Goal: Information Seeking & Learning: Compare options

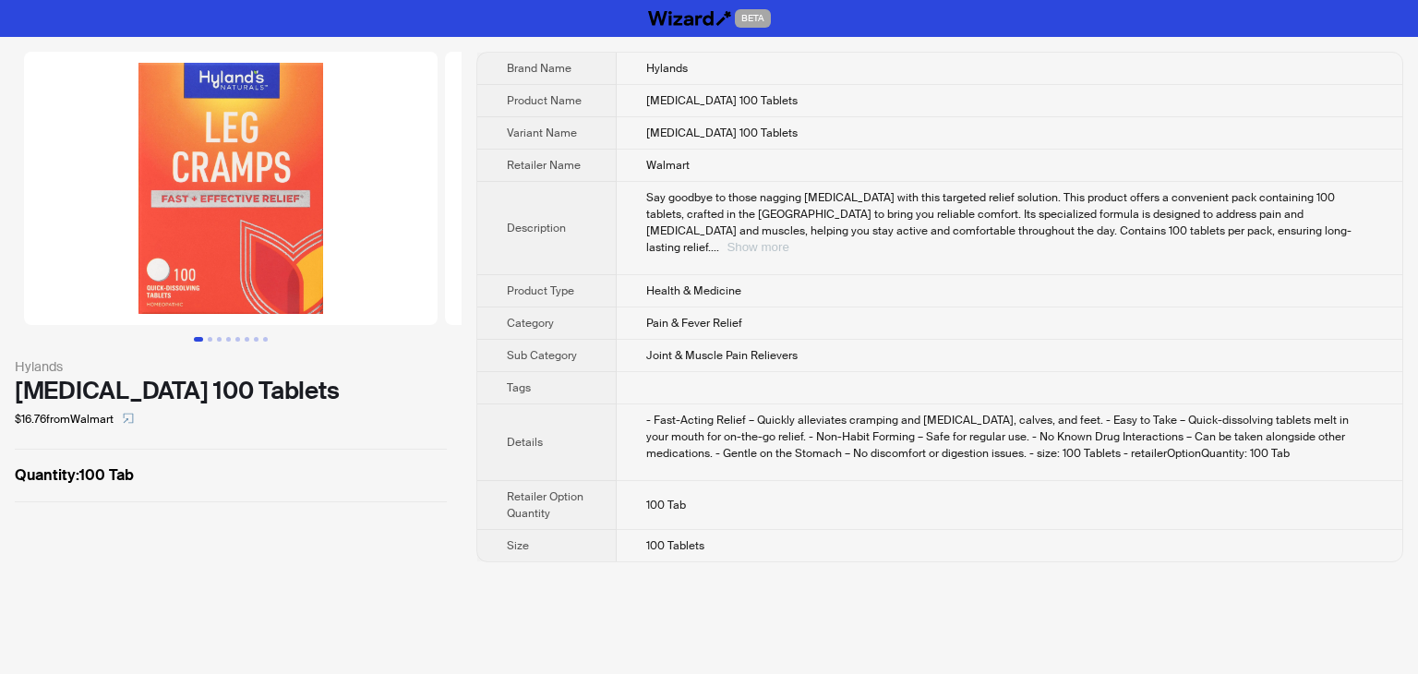
click at [788, 240] on button "Show more" at bounding box center [758, 247] width 62 height 14
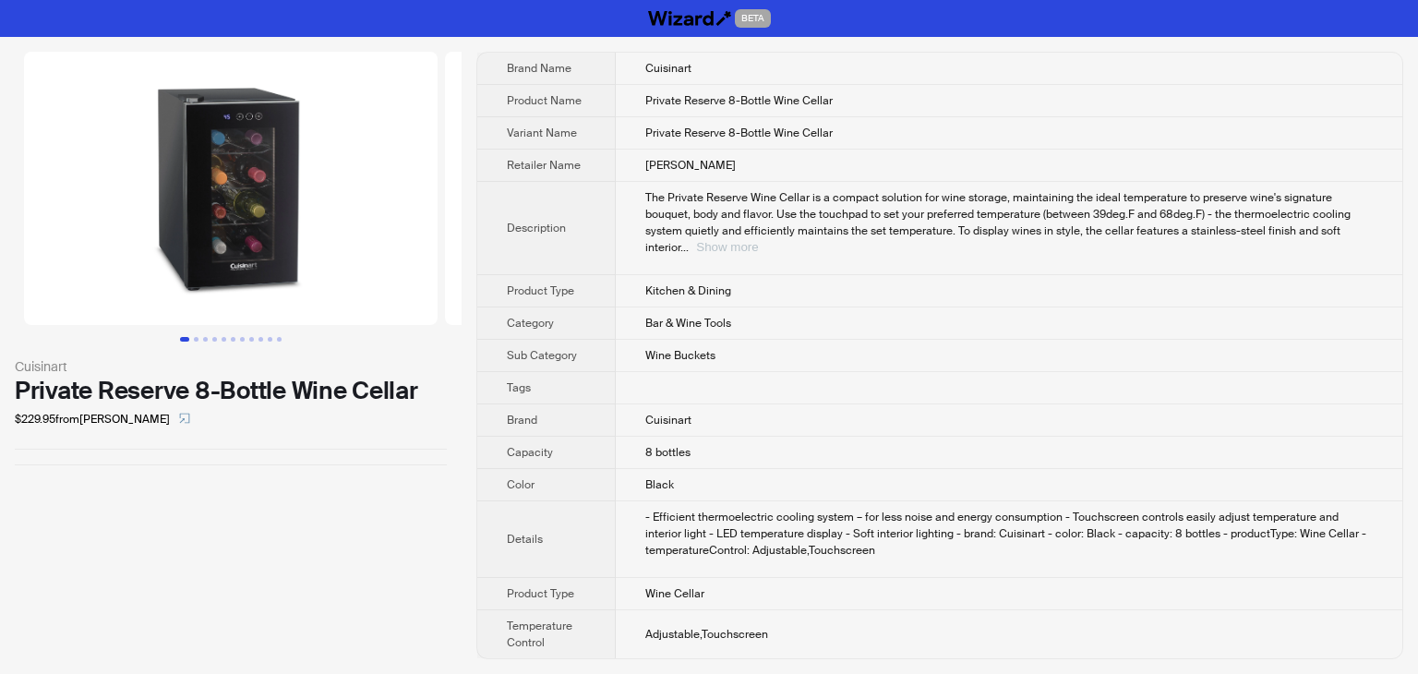
click at [758, 240] on button "Show more" at bounding box center [727, 247] width 62 height 14
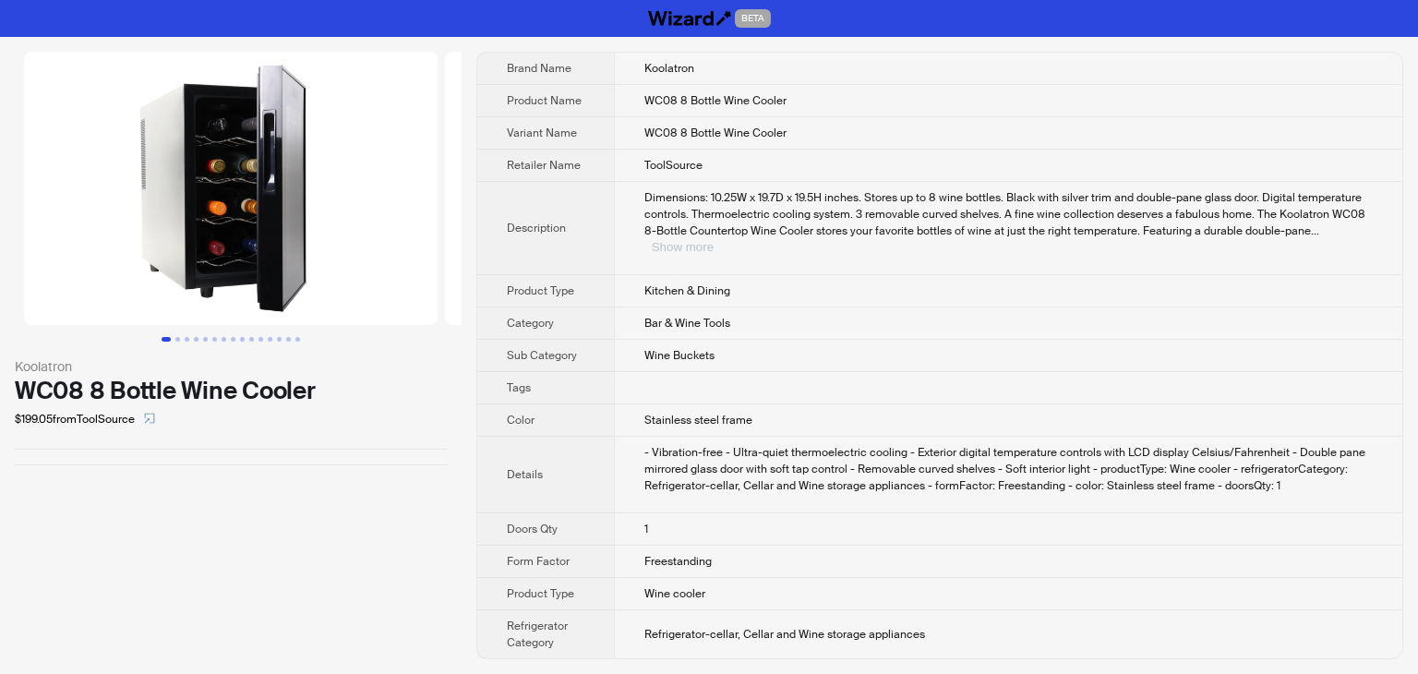
click at [714, 240] on button "Show more" at bounding box center [683, 247] width 62 height 14
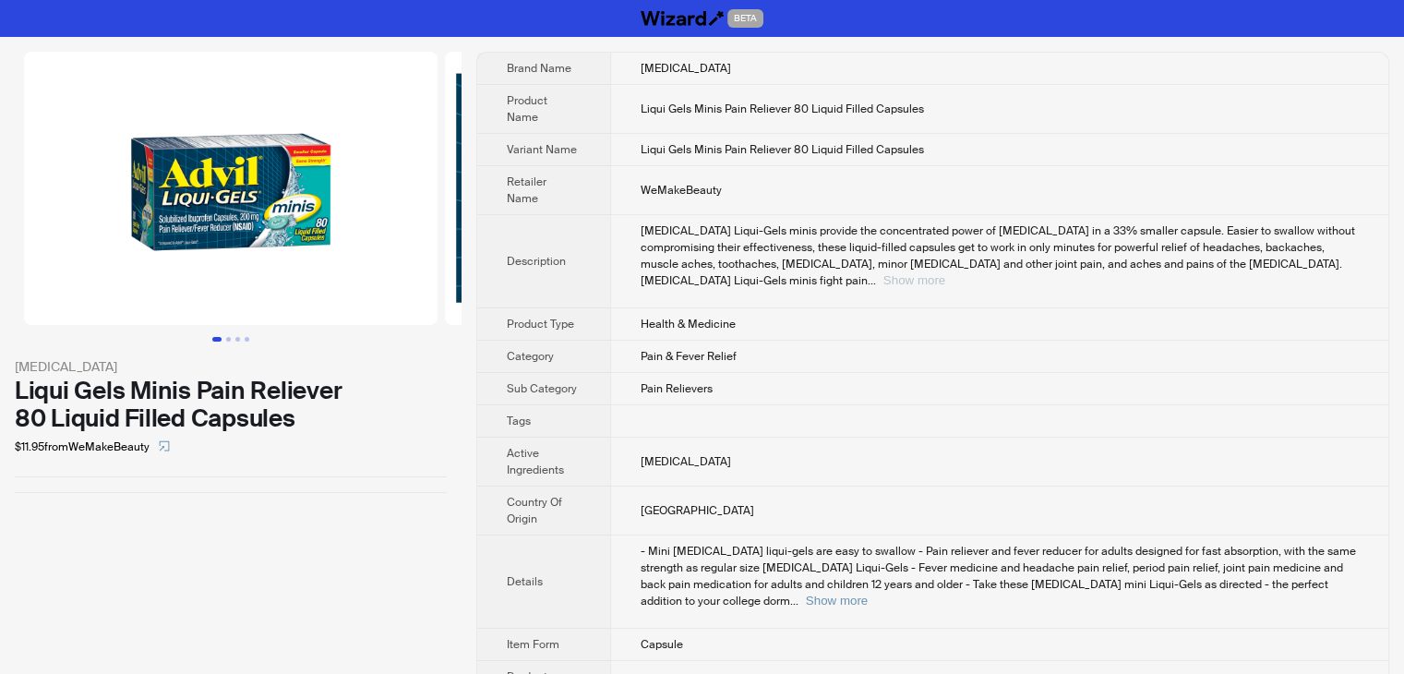
click at [945, 273] on button "Show more" at bounding box center [915, 280] width 62 height 14
